Goal: Task Accomplishment & Management: Complete application form

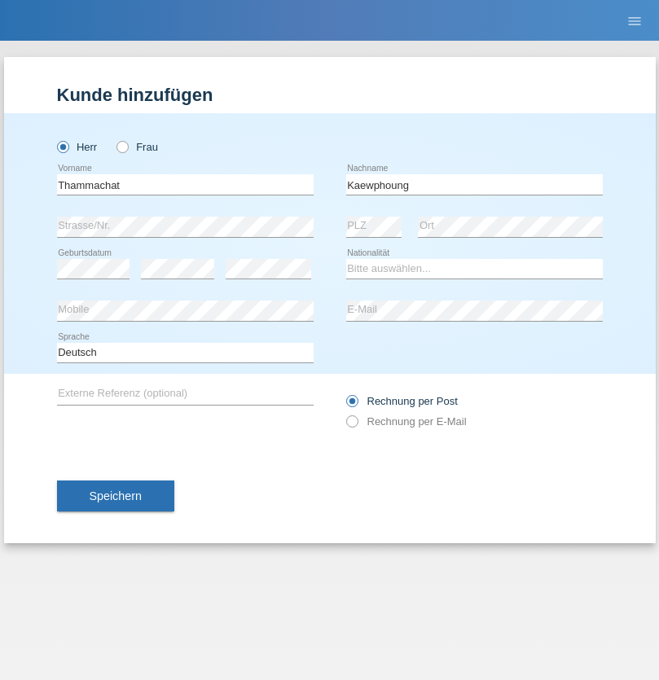
type input "Kaewphoung"
select select "TH"
select select "C"
select select "23"
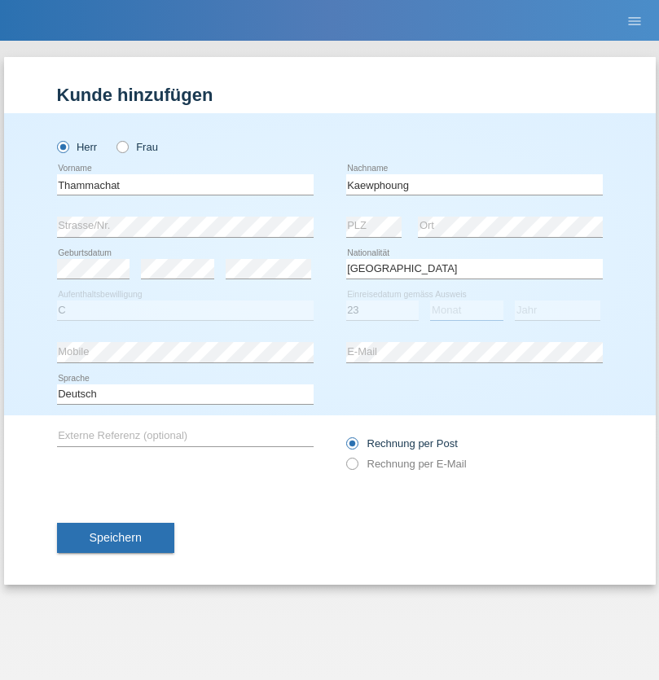
select select "12"
select select "2021"
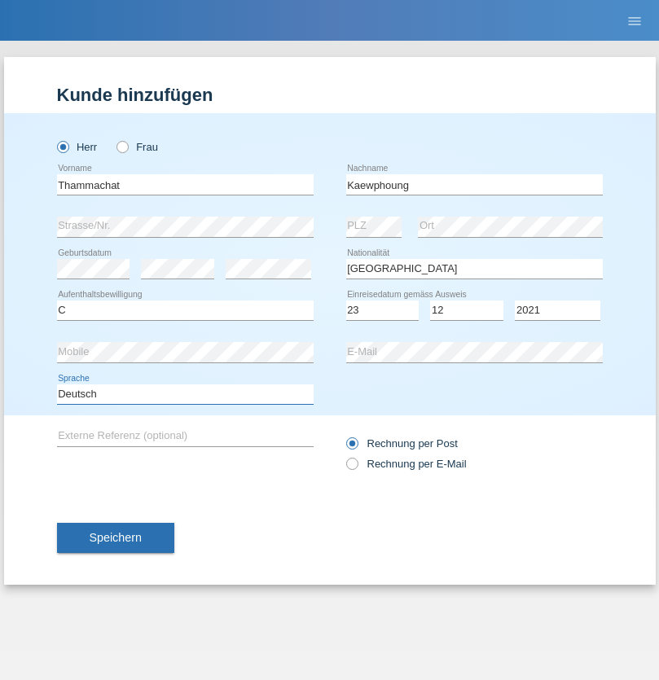
select select "en"
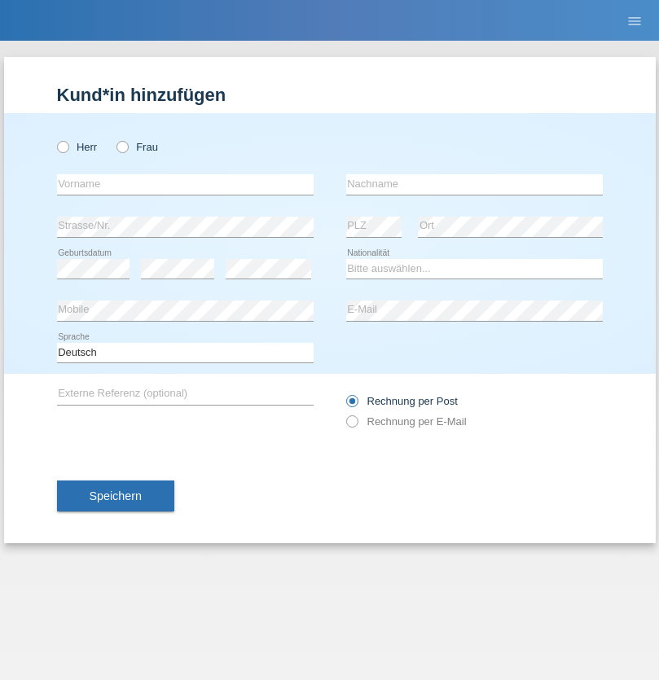
radio input "true"
click at [185, 184] on input "text" at bounding box center [185, 184] width 257 height 20
type input "David"
click at [474, 184] on input "text" at bounding box center [474, 184] width 257 height 20
type input "Senn"
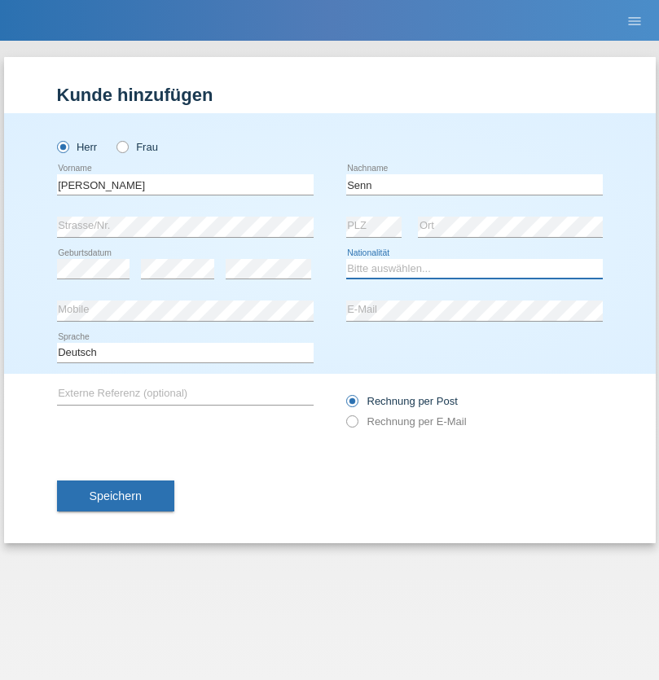
select select "CH"
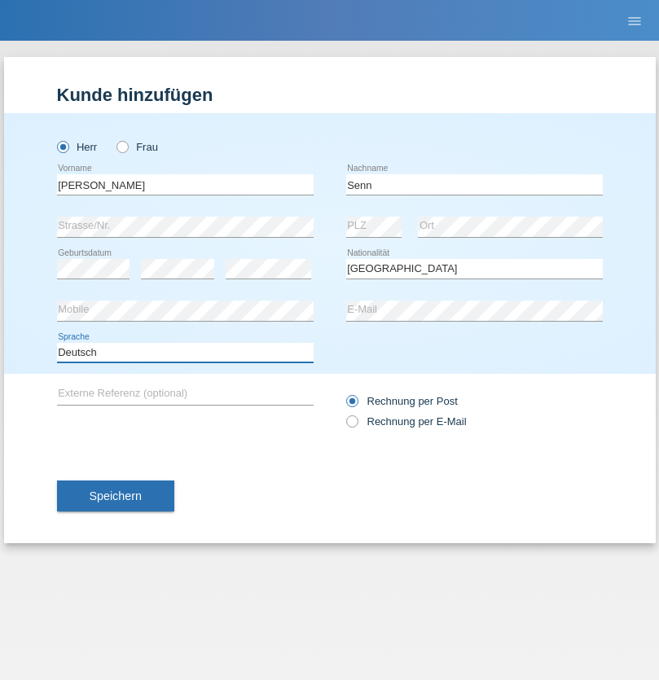
select select "en"
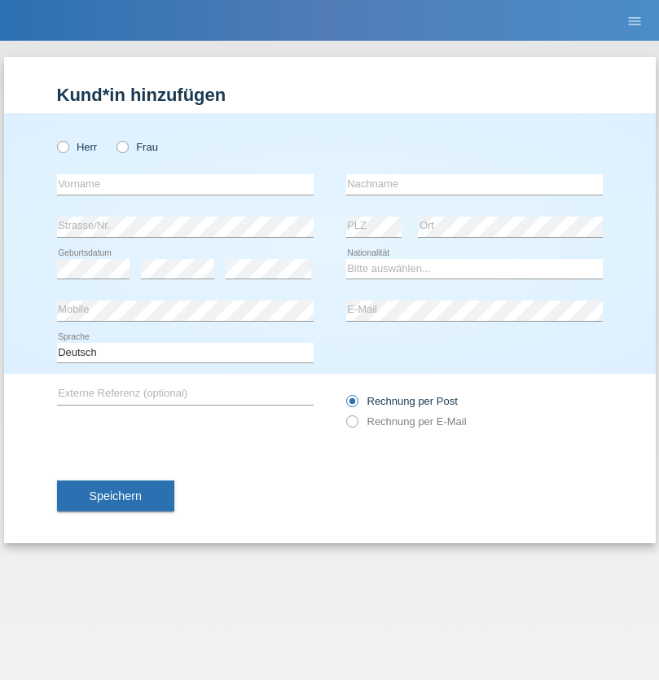
radio input "true"
click at [185, 184] on input "text" at bounding box center [185, 184] width 257 height 20
type input "[PERSON_NAME]"
click at [474, 184] on input "text" at bounding box center [474, 184] width 257 height 20
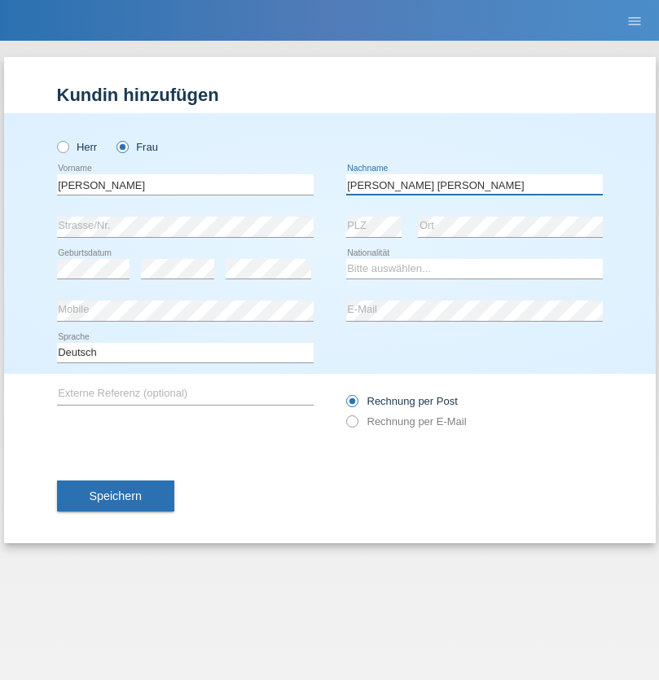
type input "[PERSON_NAME] [PERSON_NAME]"
select select "BR"
select select "C"
select select "01"
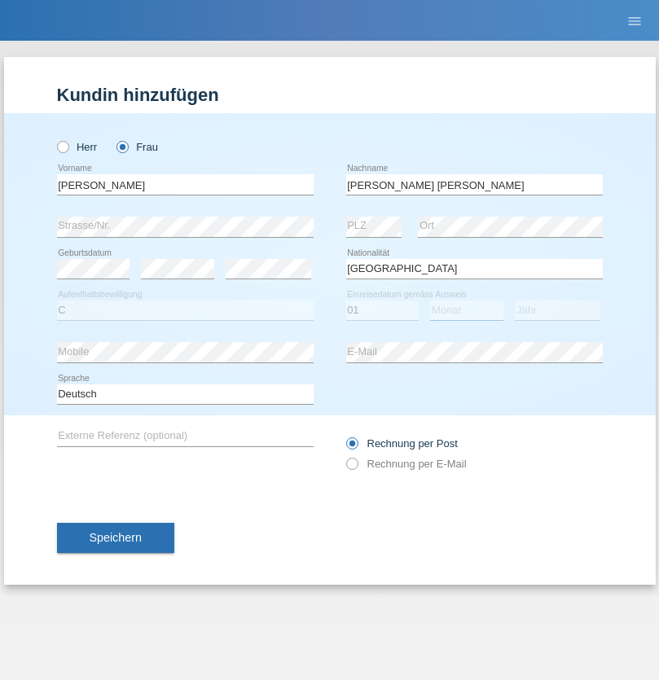
select select "06"
select select "2021"
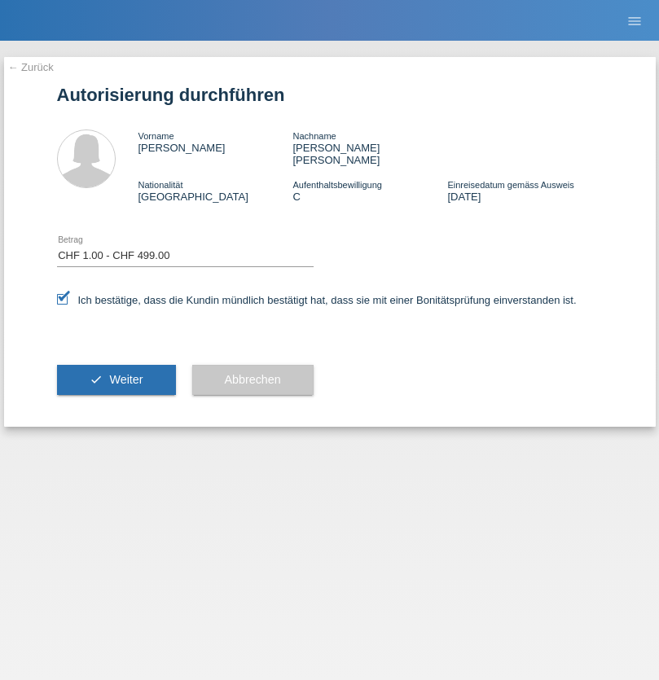
select select "1"
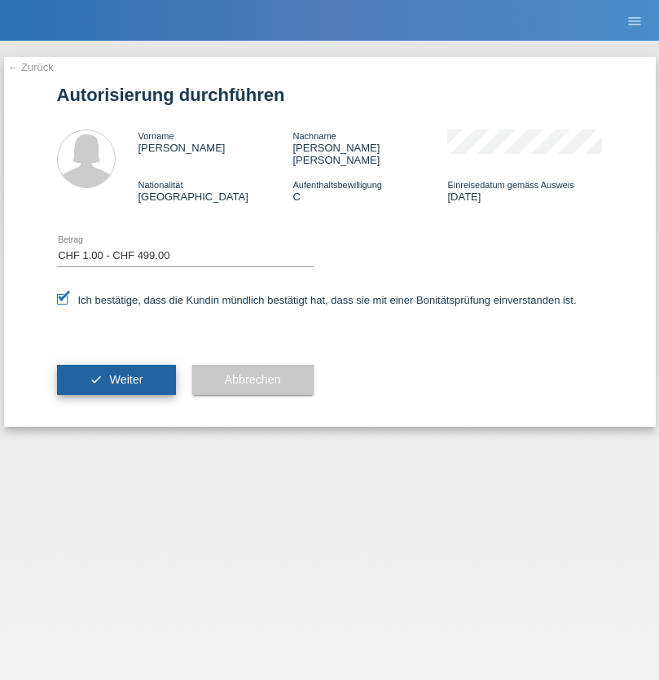
click at [116, 373] on span "Weiter" at bounding box center [125, 379] width 33 height 13
